Goal: Information Seeking & Learning: Understand process/instructions

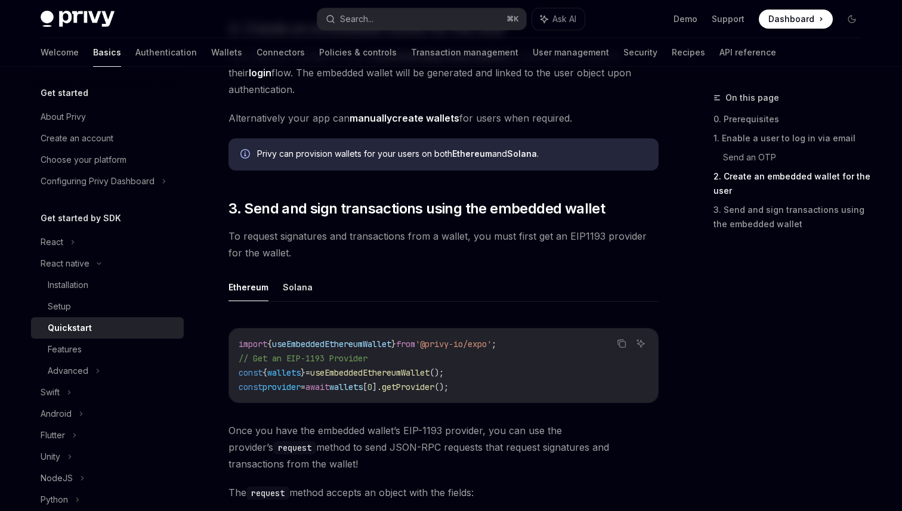
scroll to position [1227, 0]
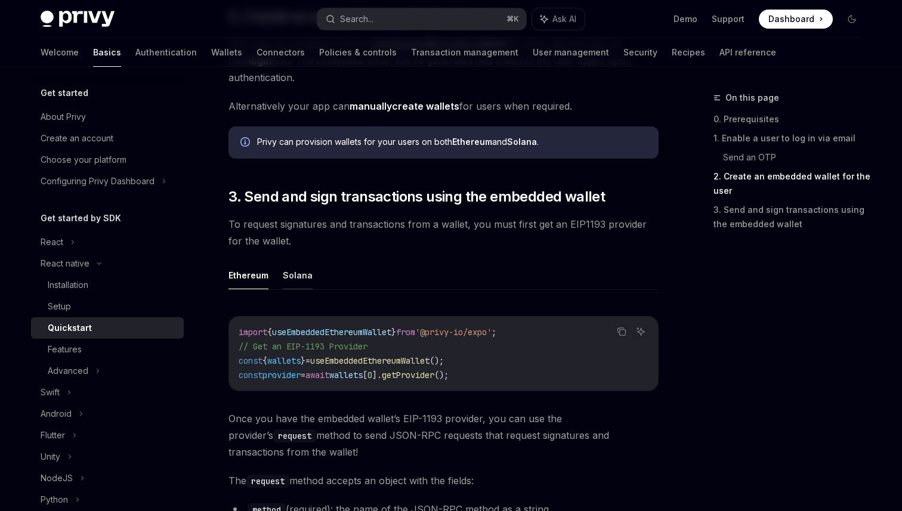
click at [303, 274] on button "Solana" at bounding box center [298, 275] width 30 height 28
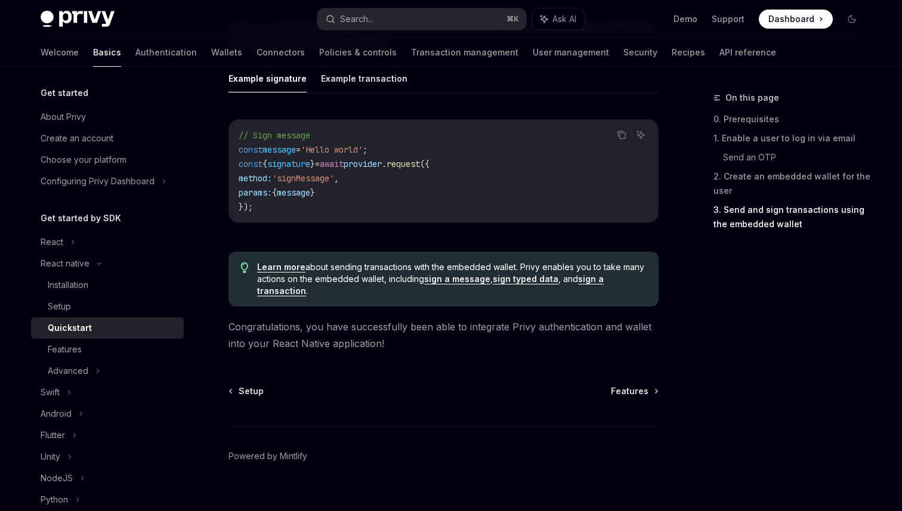
scroll to position [1636, 0]
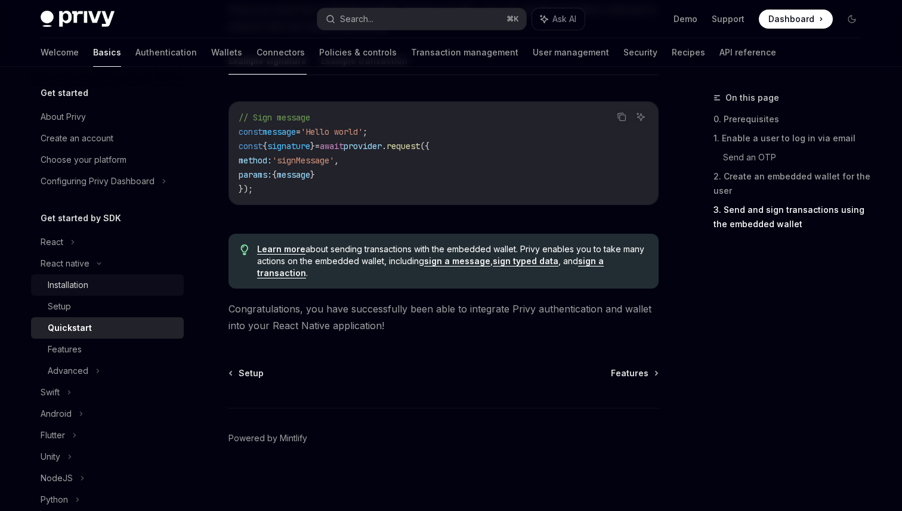
click at [72, 286] on div "Installation" at bounding box center [68, 285] width 41 height 14
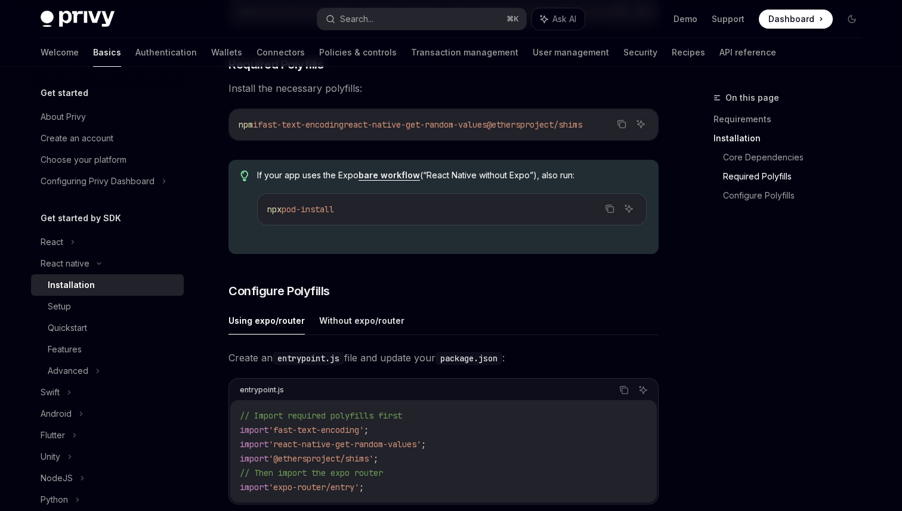
scroll to position [362, 0]
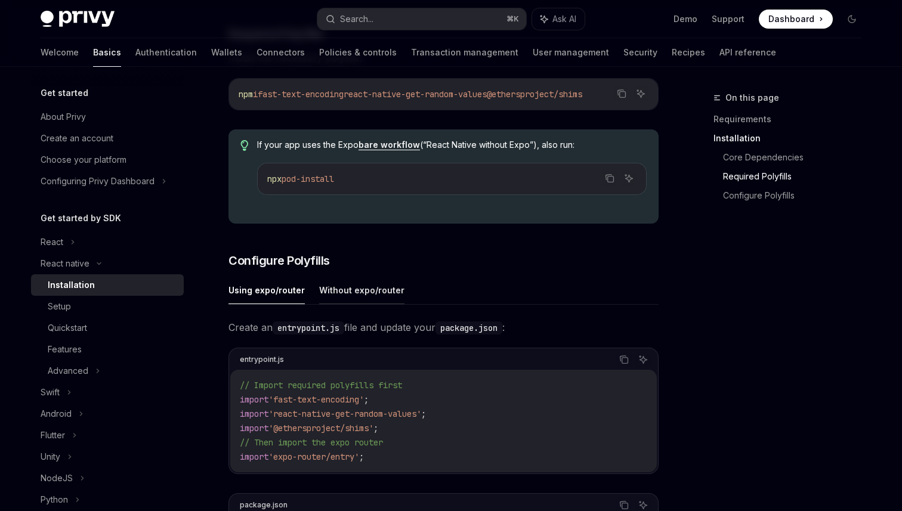
click at [340, 303] on button "Without expo/router" at bounding box center [361, 290] width 85 height 28
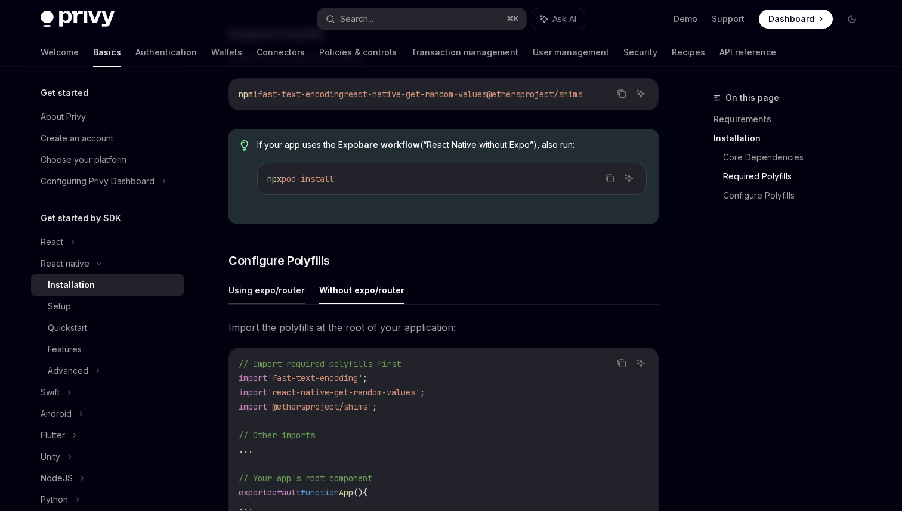
click at [288, 299] on button "Using expo/router" at bounding box center [267, 290] width 76 height 28
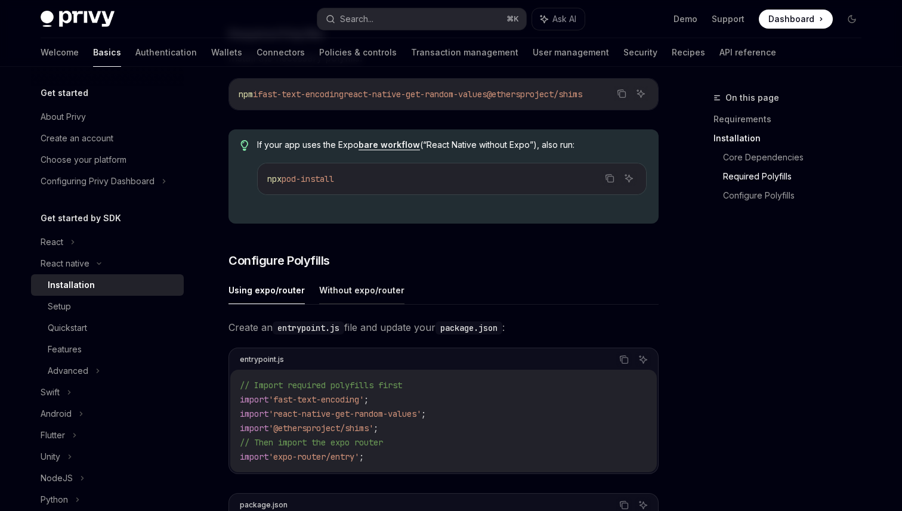
click at [366, 303] on button "Without expo/router" at bounding box center [361, 290] width 85 height 28
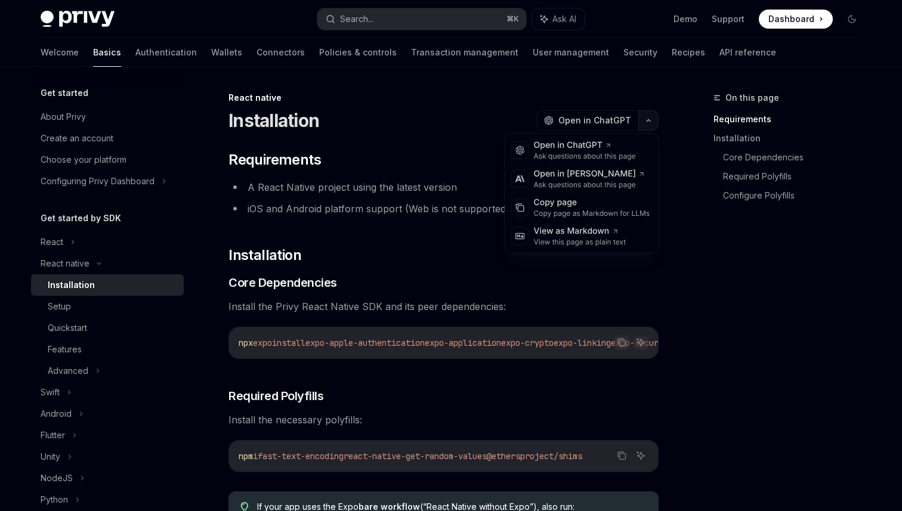
click at [650, 115] on button "button" at bounding box center [649, 120] width 20 height 20
click at [549, 210] on div "Copy page as Markdown for LLMs" at bounding box center [592, 214] width 116 height 10
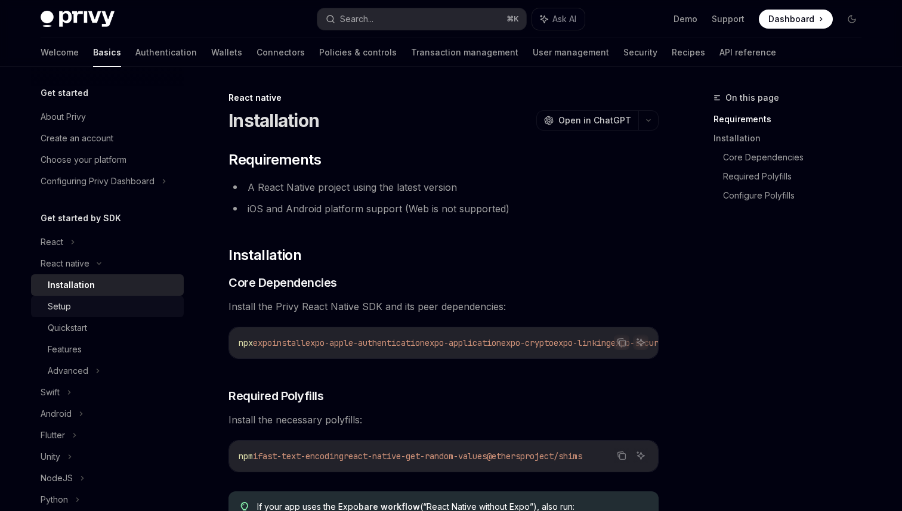
click at [113, 308] on div "Setup" at bounding box center [112, 307] width 129 height 14
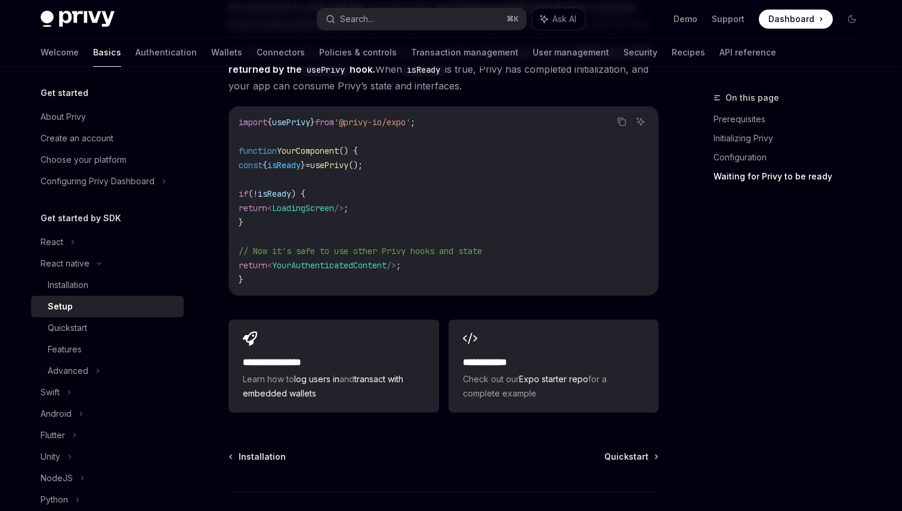
scroll to position [1036, 0]
click at [106, 329] on div "Quickstart" at bounding box center [112, 328] width 129 height 14
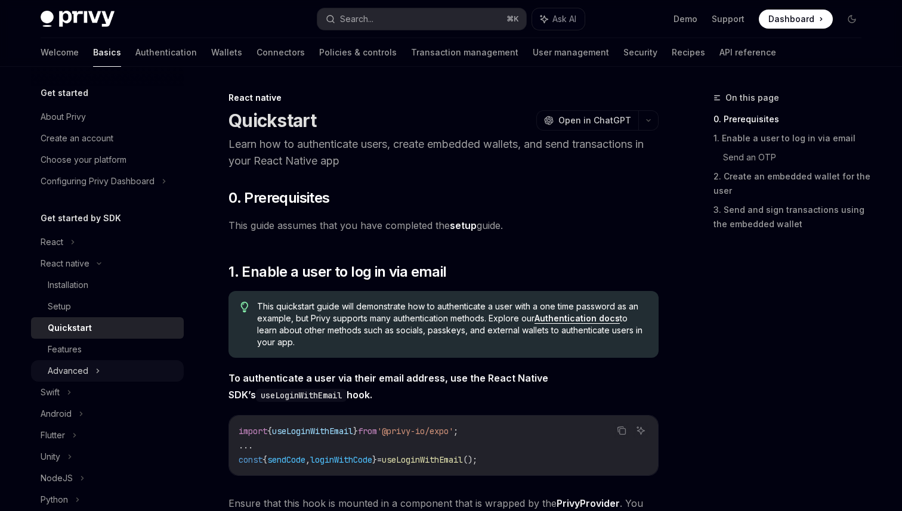
click at [92, 369] on div "Advanced" at bounding box center [107, 370] width 153 height 21
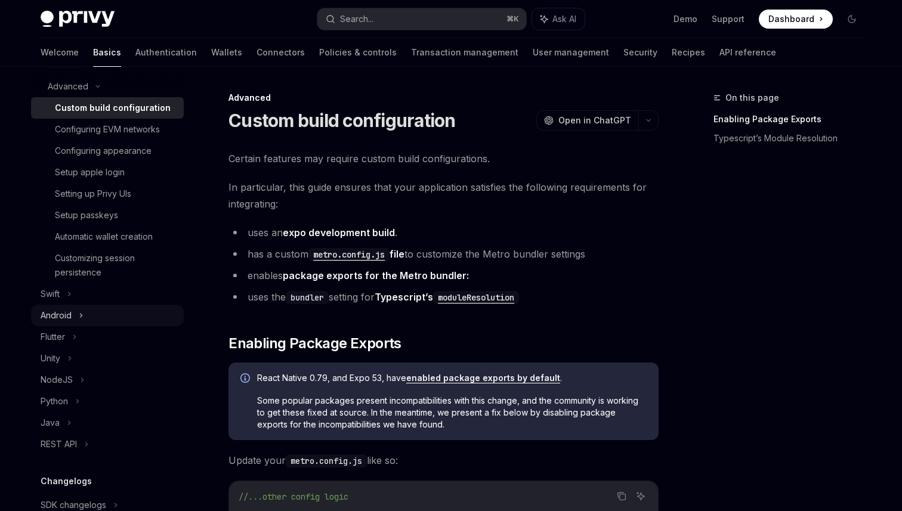
scroll to position [286, 0]
click at [85, 447] on icon at bounding box center [86, 443] width 5 height 14
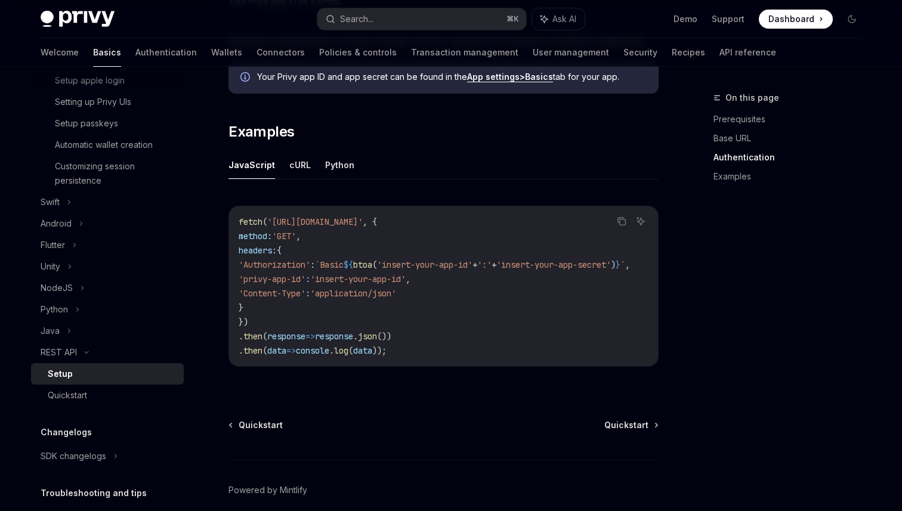
scroll to position [575, 0]
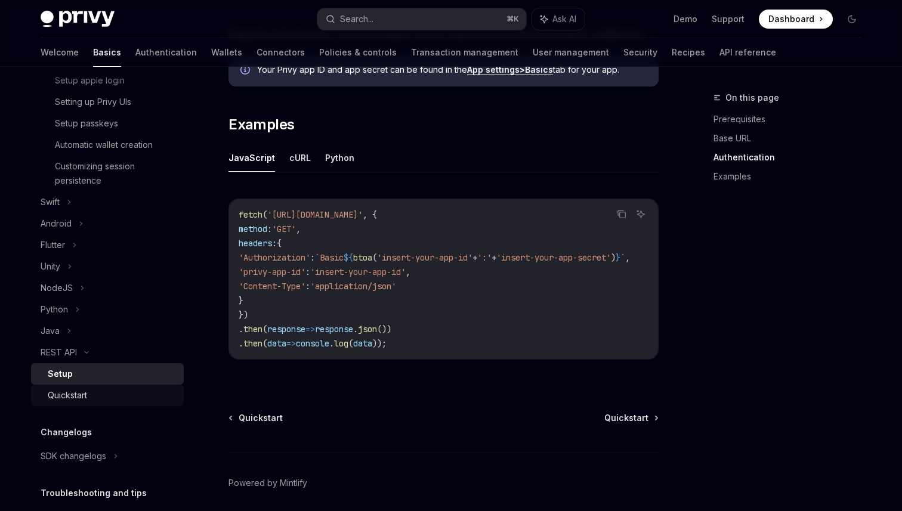
click at [112, 396] on div "Quickstart" at bounding box center [112, 395] width 129 height 14
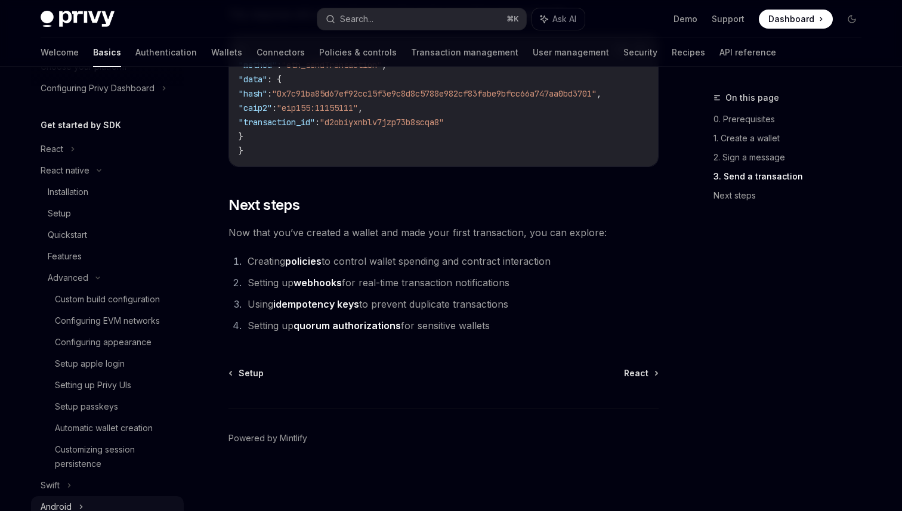
scroll to position [82, 0]
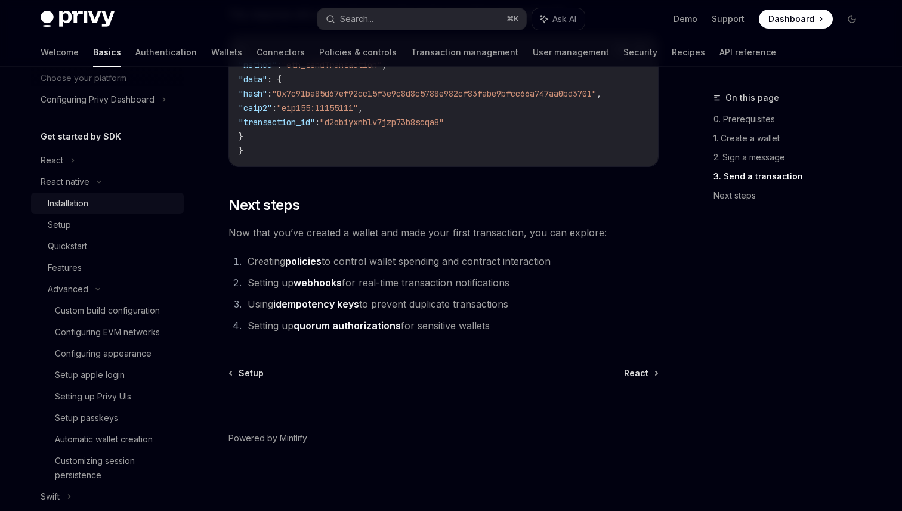
click at [84, 212] on link "Installation" at bounding box center [107, 203] width 153 height 21
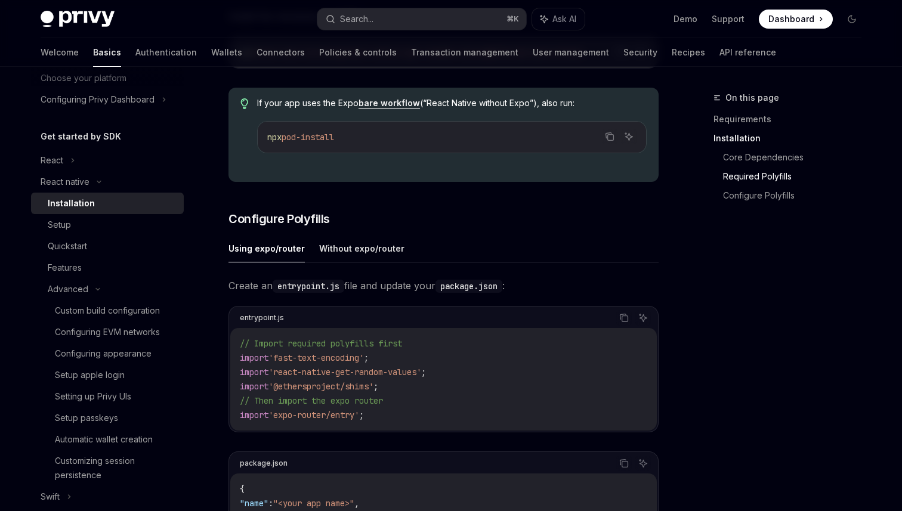
scroll to position [405, 0]
click at [343, 254] on button "Without expo/router" at bounding box center [361, 247] width 85 height 28
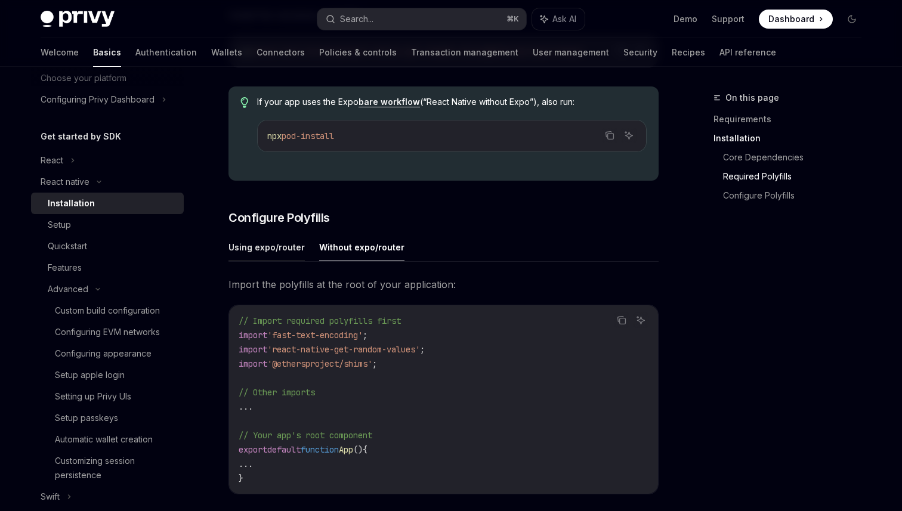
click at [272, 254] on button "Using expo/router" at bounding box center [267, 247] width 76 height 28
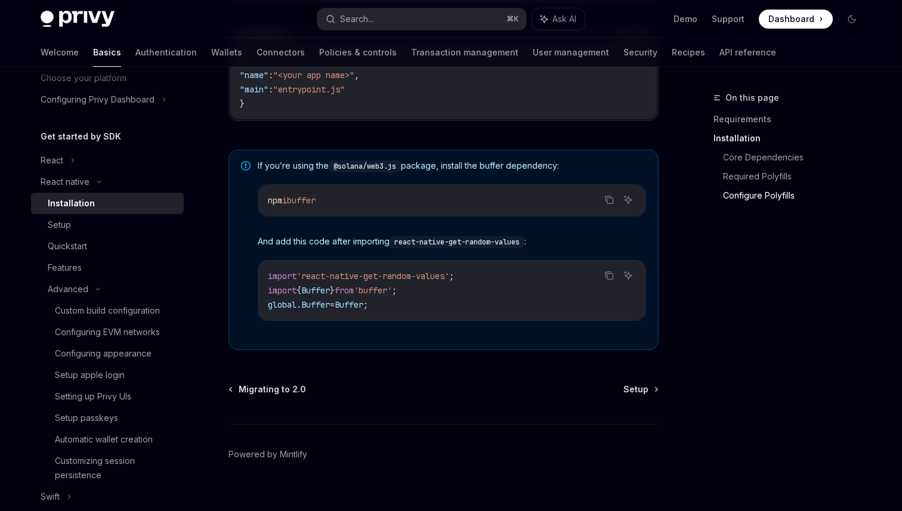
scroll to position [853, 0]
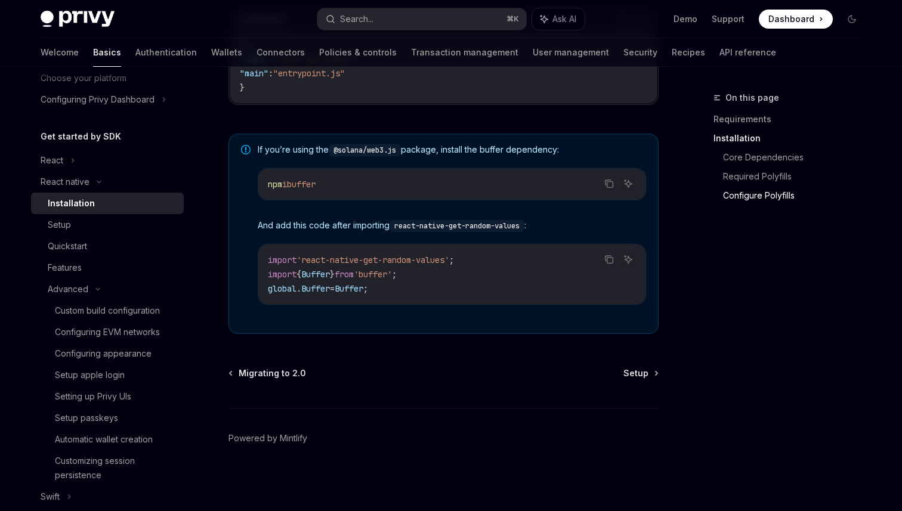
click at [815, 21] on span at bounding box center [796, 19] width 74 height 19
click at [112, 183] on div "React native" at bounding box center [107, 181] width 153 height 21
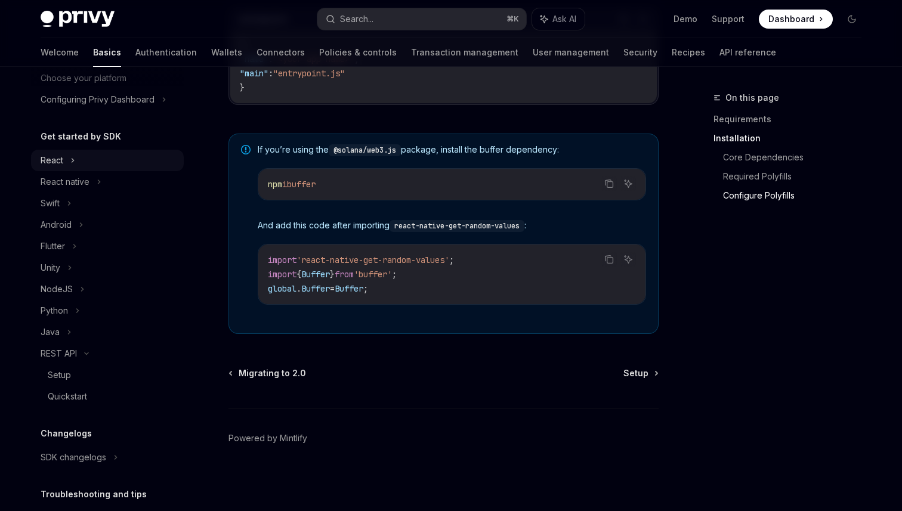
click at [78, 162] on div "React" at bounding box center [107, 160] width 153 height 21
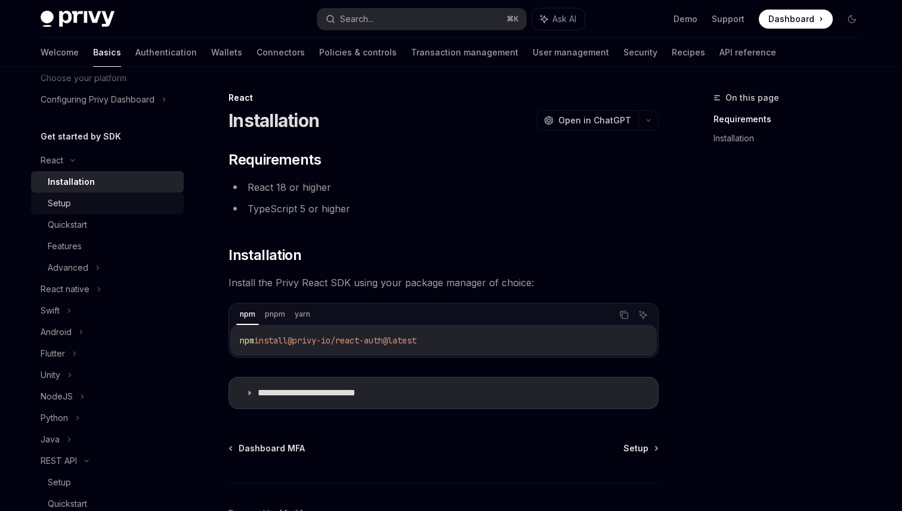
click at [98, 202] on div "Setup" at bounding box center [112, 203] width 129 height 14
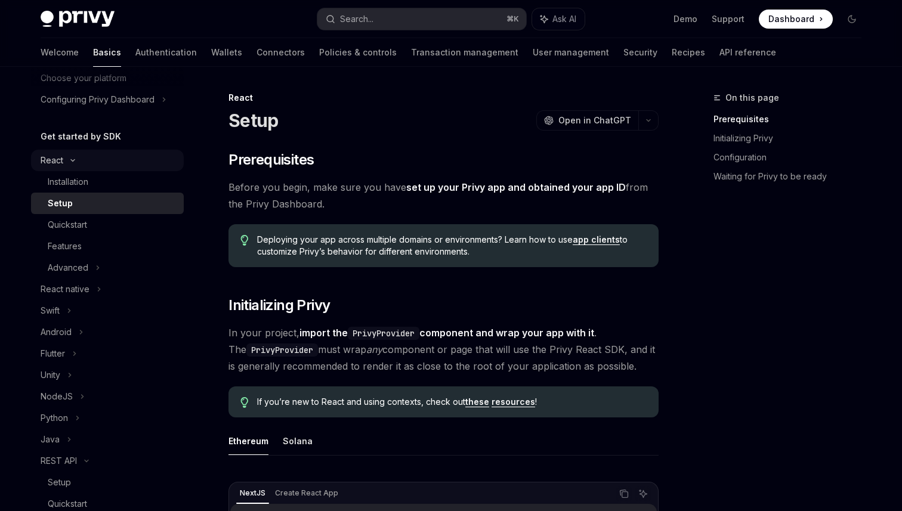
click at [73, 160] on icon at bounding box center [73, 161] width 4 height 2
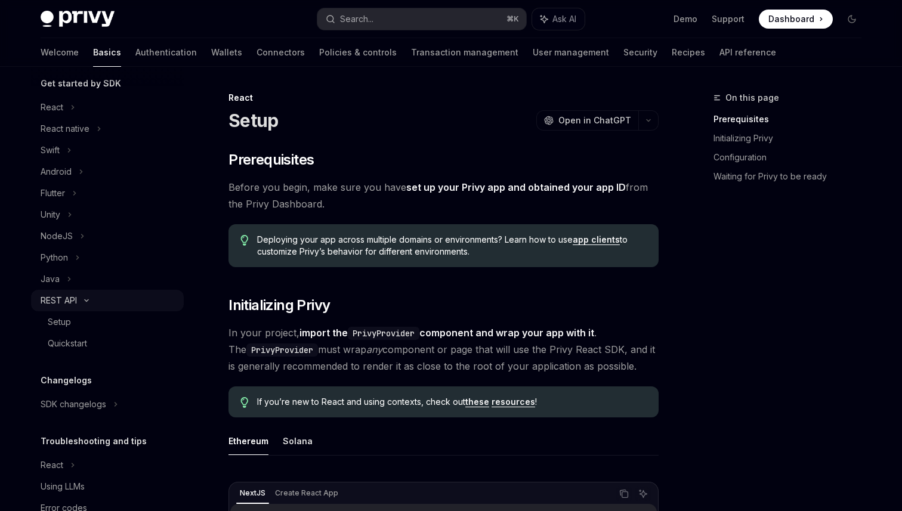
scroll to position [166, 0]
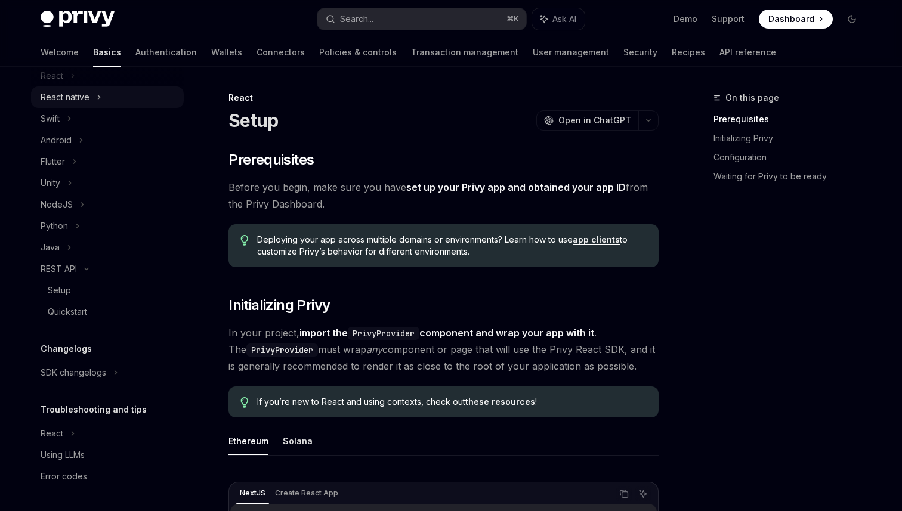
click at [94, 103] on div "React native" at bounding box center [107, 97] width 153 height 21
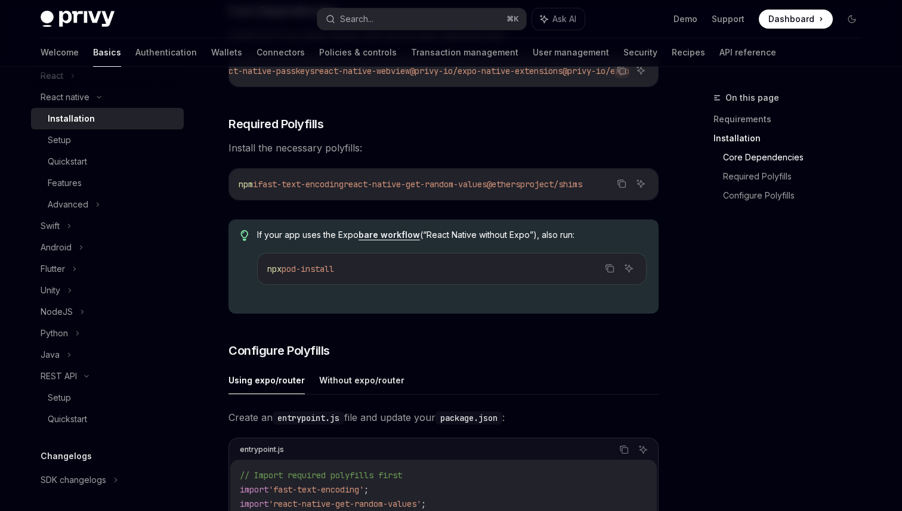
scroll to position [273, 0]
click at [360, 189] on span "react-native-get-random-values" at bounding box center [415, 183] width 143 height 11
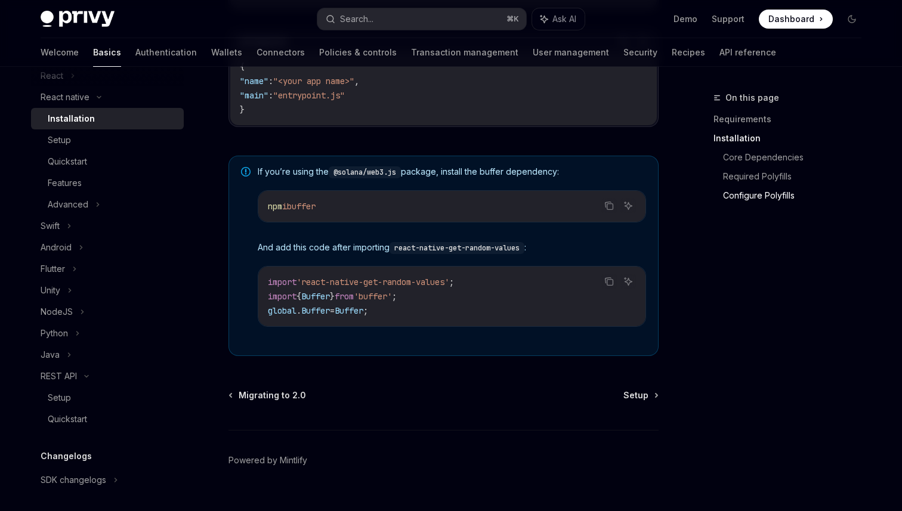
scroll to position [853, 0]
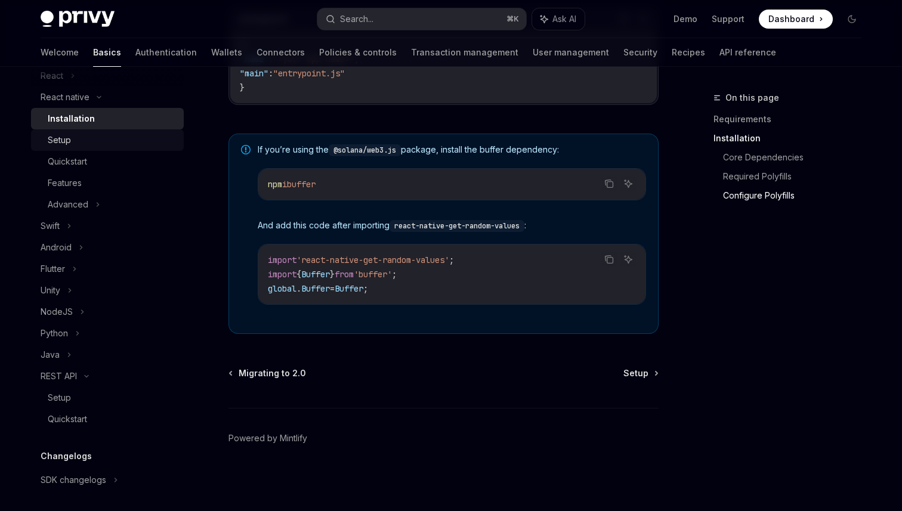
click at [103, 134] on div "Setup" at bounding box center [112, 140] width 129 height 14
click at [134, 137] on div "Setup" at bounding box center [112, 140] width 129 height 14
click at [97, 141] on div "Setup" at bounding box center [112, 140] width 129 height 14
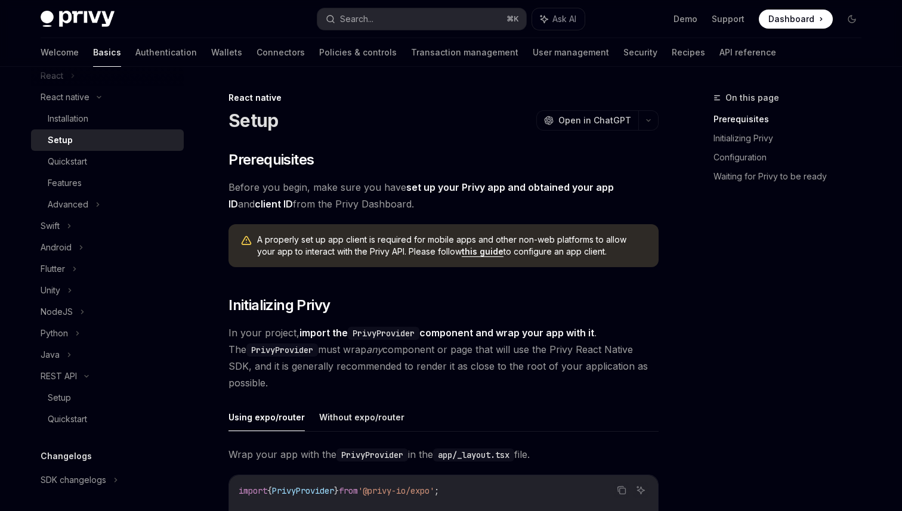
click at [640, 371] on span "In your project, import the PrivyProvider component and wrap your app with it .…" at bounding box center [444, 358] width 430 height 67
type textarea "*"
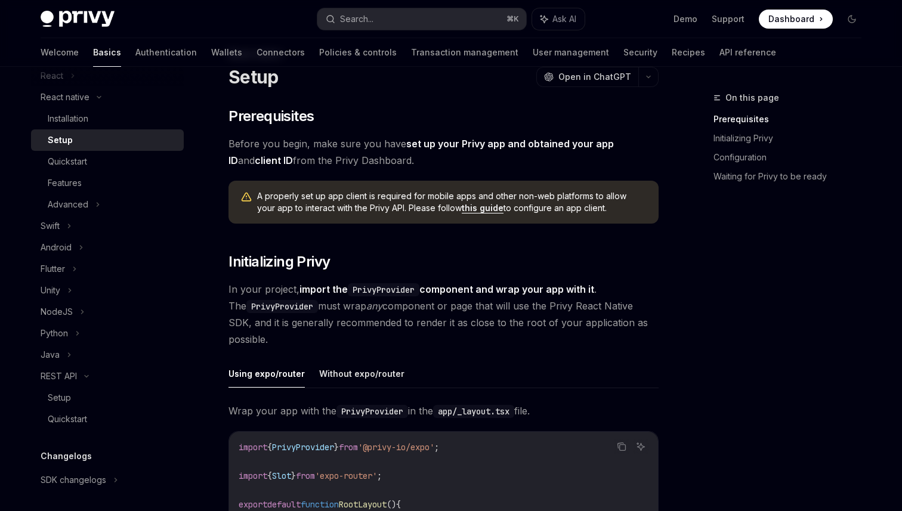
scroll to position [55, 0]
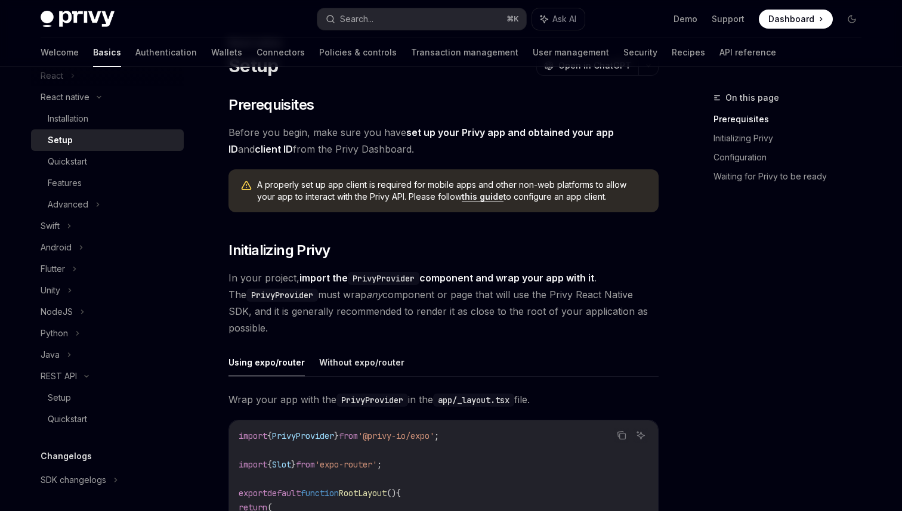
click at [464, 201] on link "this guide" at bounding box center [483, 197] width 42 height 11
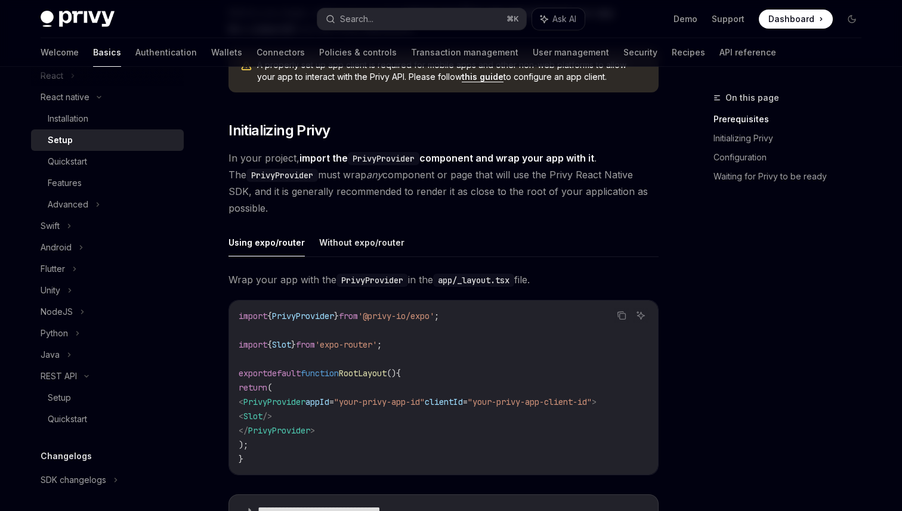
scroll to position [175, 0]
drag, startPoint x: 385, startPoint y: 318, endPoint x: 452, endPoint y: 316, distance: 66.3
click at [434, 316] on span "'@privy-io/expo'" at bounding box center [396, 315] width 76 height 11
copy span "@privy-io/expo"
click at [800, 23] on span "Dashboard" at bounding box center [792, 19] width 46 height 12
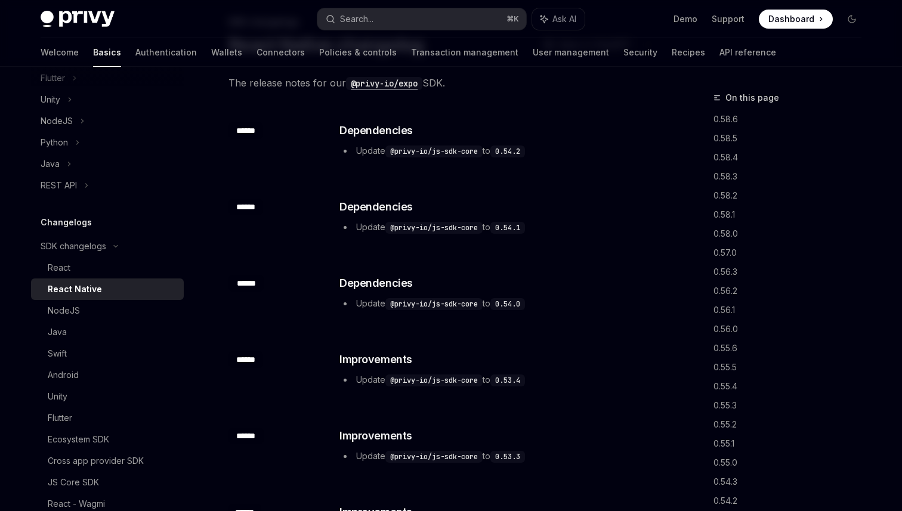
scroll to position [81, 0]
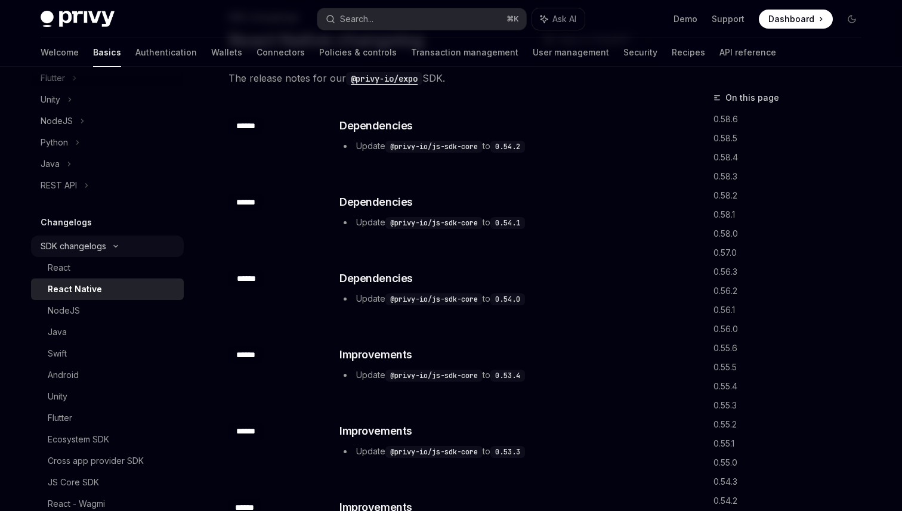
click at [105, 249] on div "SDK changelogs" at bounding box center [74, 246] width 66 height 14
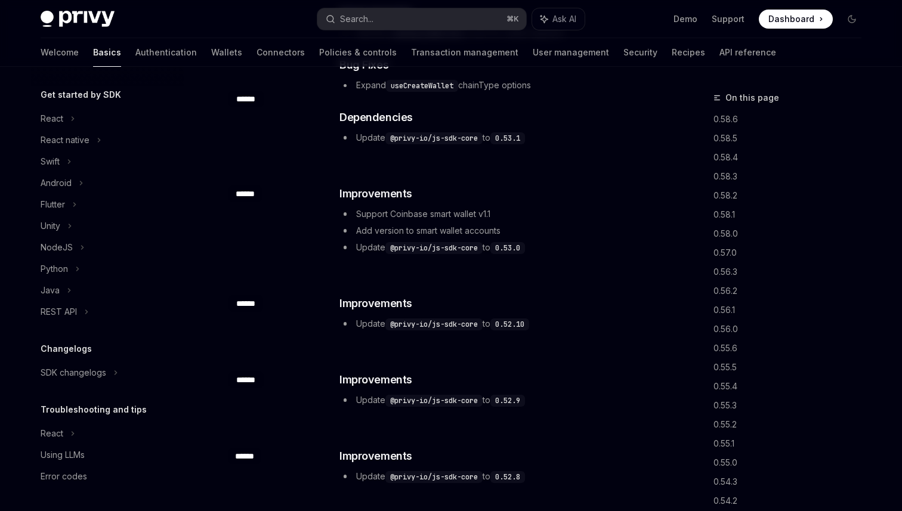
scroll to position [667, 0]
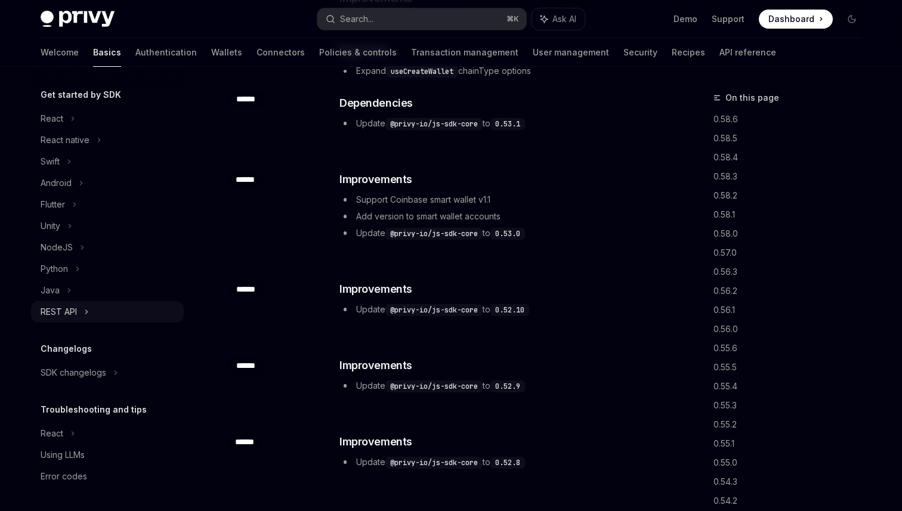
click at [70, 311] on div "REST API" at bounding box center [59, 312] width 36 height 14
type textarea "*"
